Goal: Task Accomplishment & Management: Use online tool/utility

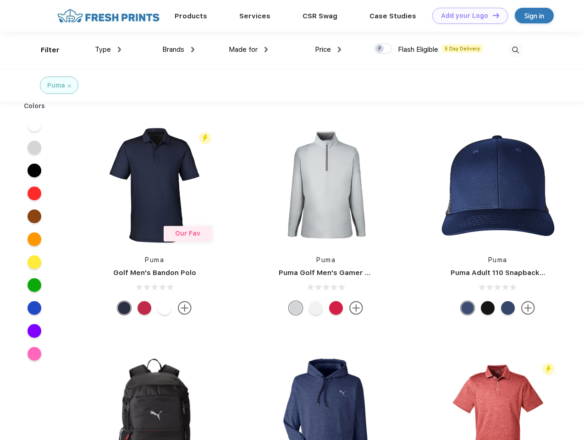
scroll to position [0, 0]
click at [467, 16] on link "Add your Logo Design Tool" at bounding box center [471, 16] width 76 height 16
click at [0, 0] on div "Design Tool" at bounding box center [0, 0] width 0 height 0
click at [492, 15] on link "Add your Logo Design Tool" at bounding box center [471, 16] width 76 height 16
click at [44, 50] on div "Filter" at bounding box center [50, 50] width 19 height 11
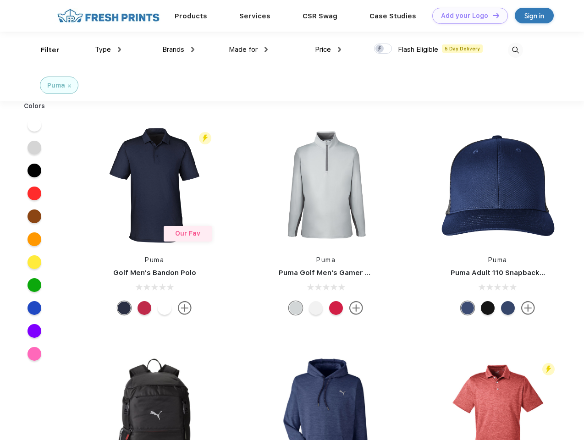
click at [108, 50] on span "Type" at bounding box center [103, 49] width 16 height 8
click at [178, 50] on span "Brands" at bounding box center [173, 49] width 22 height 8
click at [249, 50] on span "Made for" at bounding box center [243, 49] width 29 height 8
click at [328, 50] on span "Price" at bounding box center [323, 49] width 16 height 8
click at [383, 49] on div at bounding box center [383, 49] width 18 height 10
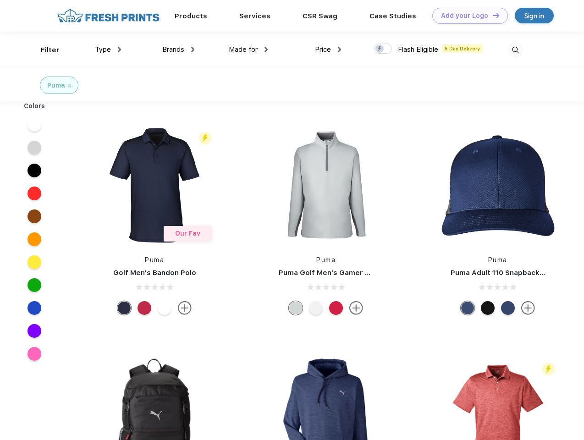
click at [380, 49] on input "checkbox" at bounding box center [377, 46] width 6 height 6
click at [516, 50] on img at bounding box center [515, 50] width 15 height 15
